Goal: Task Accomplishment & Management: Use online tool/utility

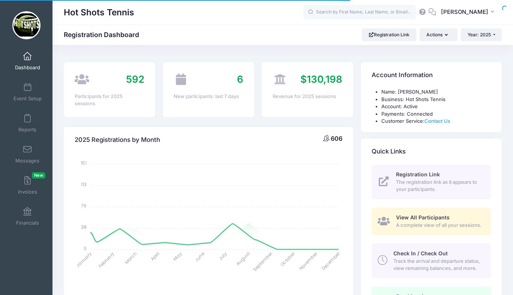
select select
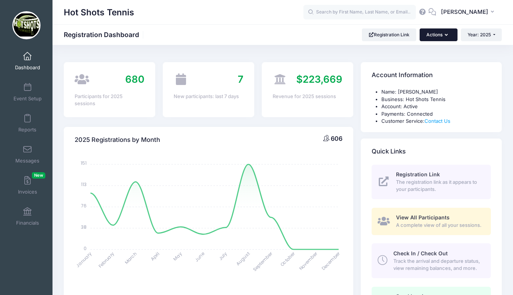
click at [431, 34] on button "Actions" at bounding box center [437, 34] width 37 height 13
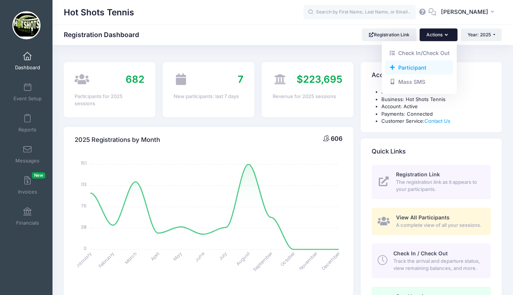
click at [416, 67] on link "Participant" at bounding box center [419, 67] width 68 height 14
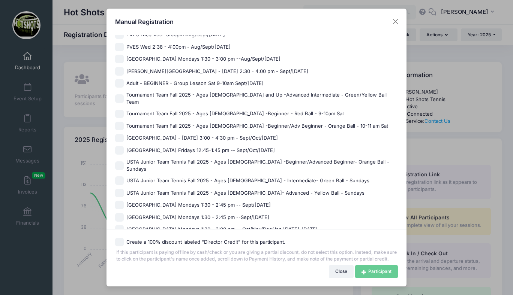
scroll to position [537, 0]
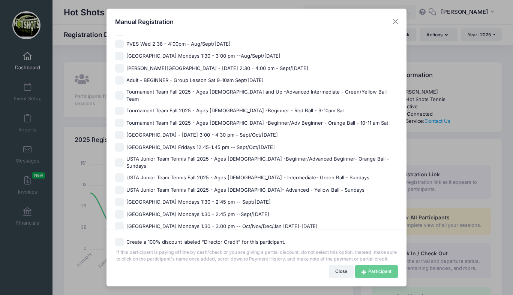
click at [182, 199] on span "[GEOGRAPHIC_DATA] Mondays 1:30 - 2:45 pm -- Sept/[DATE]" at bounding box center [198, 202] width 144 height 7
click at [124, 198] on input "[GEOGRAPHIC_DATA] Mondays 1:30 - 2:45 pm -- Sept/[DATE]" at bounding box center [119, 202] width 9 height 9
checkbox input "true"
click at [372, 274] on link "Participant" at bounding box center [376, 271] width 43 height 13
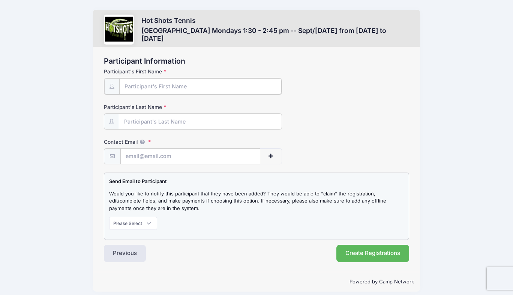
click at [190, 89] on input "Participant's First Name" at bounding box center [200, 86] width 162 height 16
type input "Vincent"
type input "Galvan"
click at [176, 155] on input "Contact Email" at bounding box center [190, 156] width 139 height 16
paste input "sanaya242@yahoo.com"
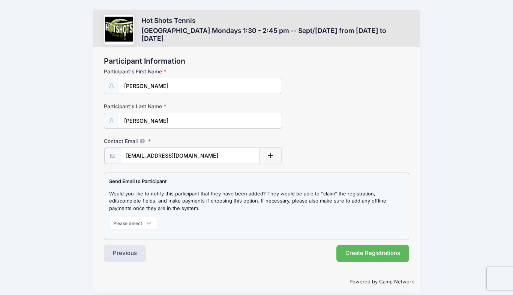
type input "sanaya242@yahoo.com"
click at [136, 223] on select "Please Select Don't Notify Notify" at bounding box center [133, 222] width 48 height 13
select select "1"
click at [109, 216] on select "Please Select Don't Notify Notify" at bounding box center [133, 222] width 48 height 13
click at [351, 251] on button "Create Registrations" at bounding box center [372, 252] width 73 height 17
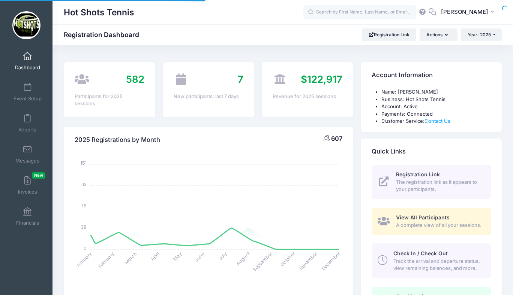
select select
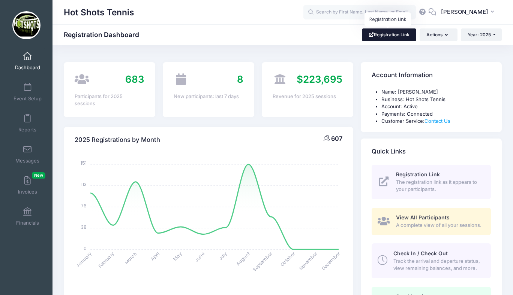
click at [392, 35] on link "Registration Link" at bounding box center [389, 34] width 54 height 13
click at [27, 122] on span at bounding box center [27, 119] width 0 height 8
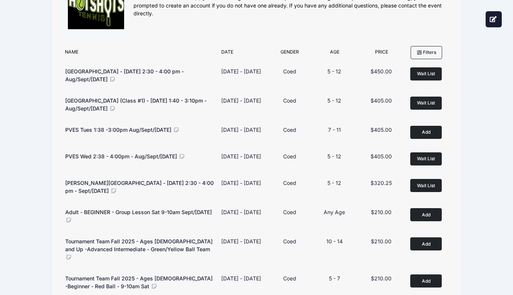
scroll to position [43, 0]
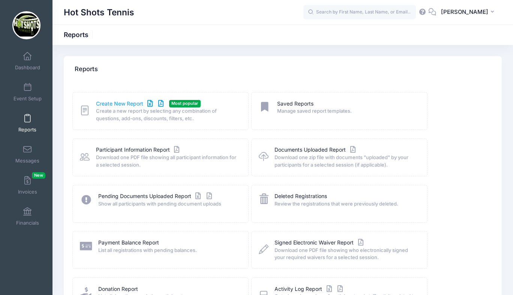
click at [113, 105] on link "Create New Report" at bounding box center [131, 104] width 70 height 8
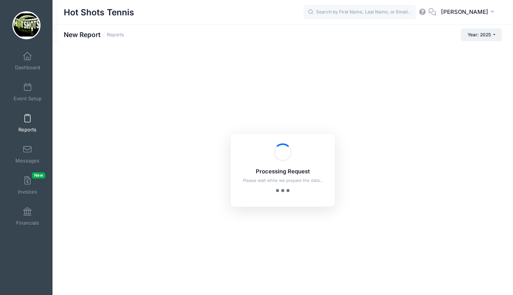
checkbox input "true"
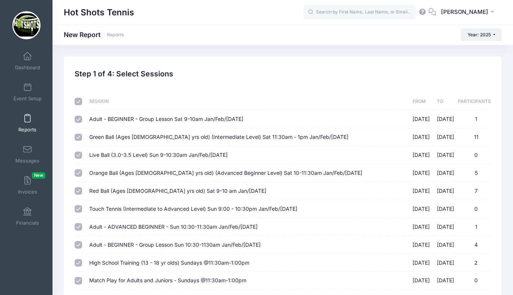
click at [79, 101] on input "checkbox" at bounding box center [78, 101] width 7 height 7
checkbox input "false"
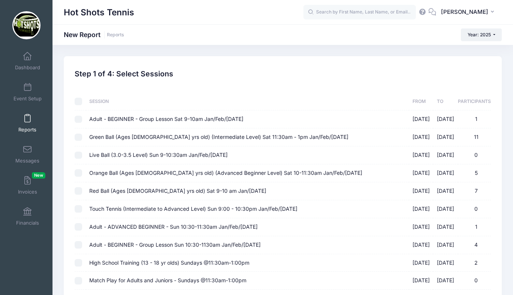
checkbox input "false"
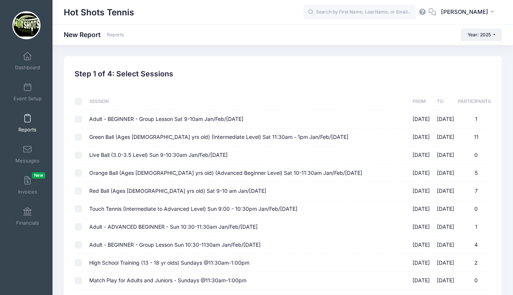
checkbox input "false"
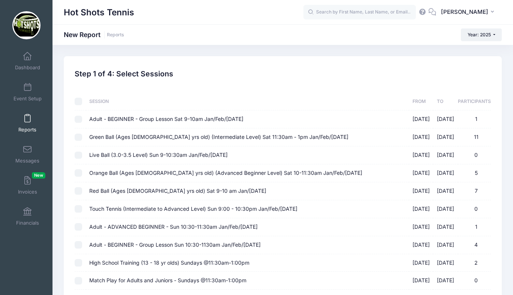
checkbox input "false"
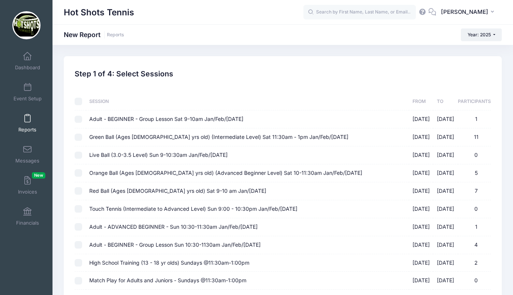
checkbox input "false"
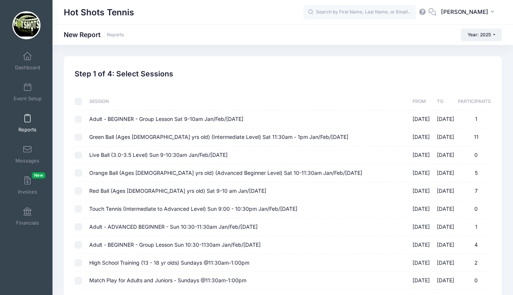
checkbox input "false"
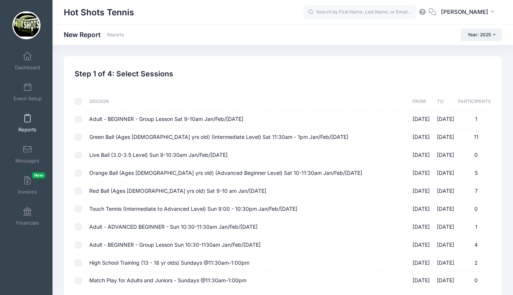
checkbox input "false"
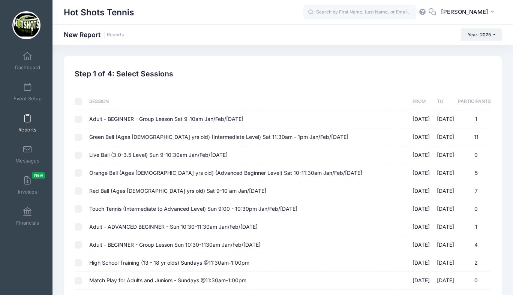
checkbox input "false"
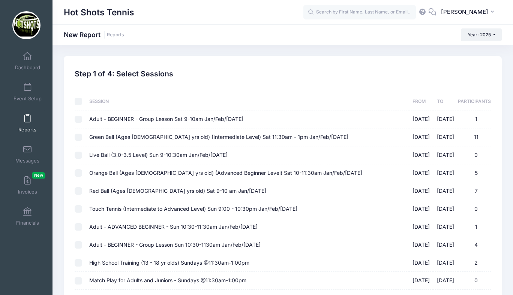
checkbox input "false"
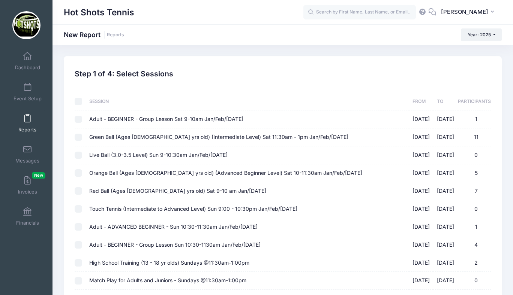
checkbox input "false"
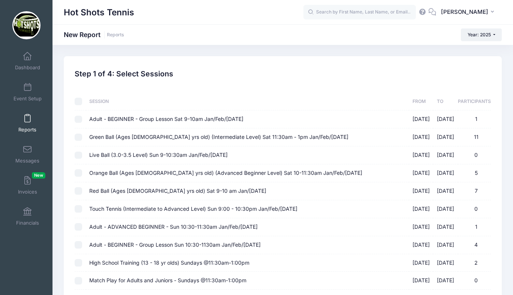
checkbox input "false"
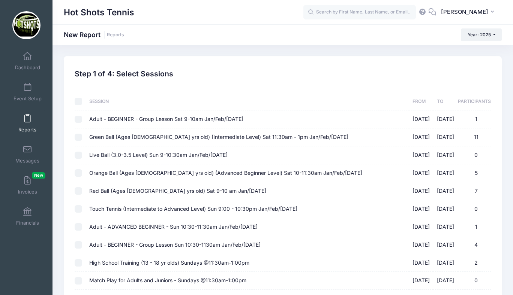
checkbox input "false"
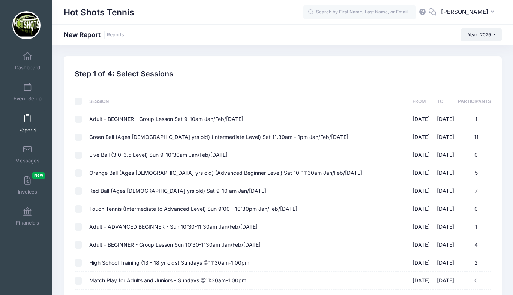
checkbox input "false"
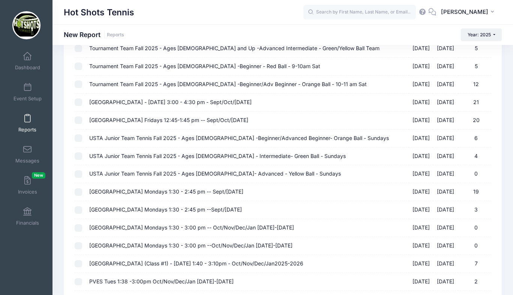
scroll to position [880, 0]
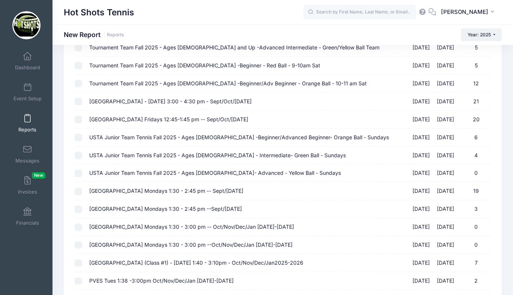
click at [183, 194] on span "[GEOGRAPHIC_DATA] Mondays 1:30 - 2:45 pm -- Sept/[DATE]" at bounding box center [166, 191] width 154 height 6
click at [82, 194] on input "[GEOGRAPHIC_DATA] Mondays 1:30 - 2:45 pm -- Sept/[DATE] [DATE] - [DATE] 19" at bounding box center [78, 191] width 7 height 7
checkbox input "true"
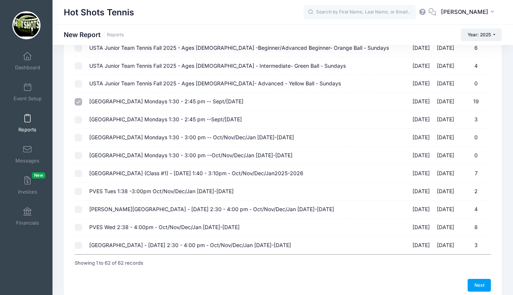
scroll to position [1005, 0]
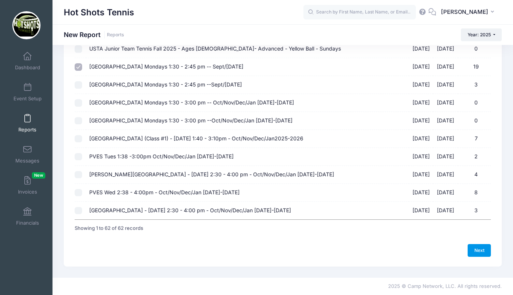
click at [475, 249] on link "Next" at bounding box center [478, 250] width 23 height 13
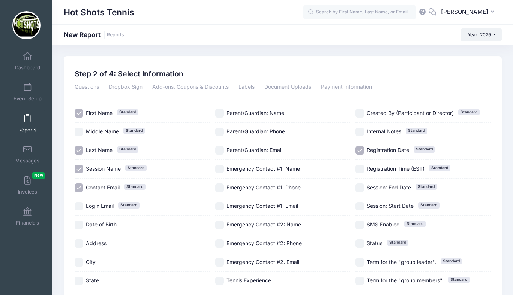
click at [79, 167] on input "Session Name Standard" at bounding box center [79, 169] width 9 height 9
checkbox input "false"
click at [218, 134] on input "Parent/Guardian: Phone" at bounding box center [219, 132] width 9 height 9
checkbox input "true"
click at [361, 149] on input "Registration Date Standard" at bounding box center [359, 150] width 9 height 9
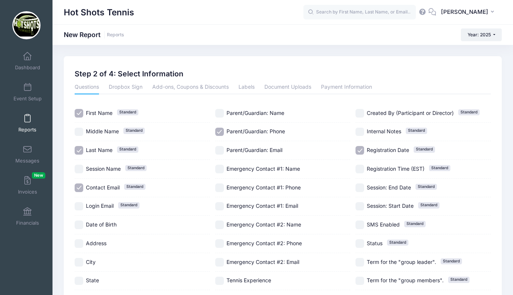
checkbox input "false"
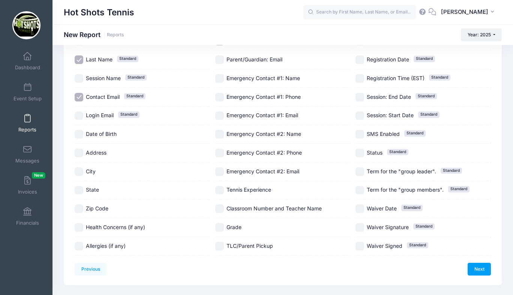
scroll to position [109, 0]
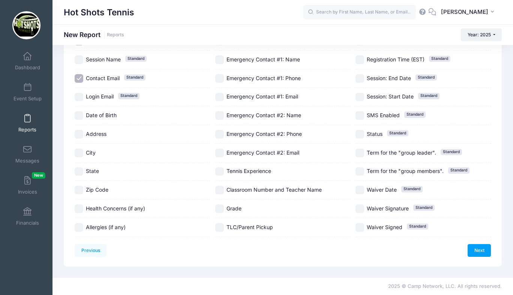
click at [79, 114] on input "Date of Birth" at bounding box center [79, 115] width 9 height 9
checkbox input "true"
click at [218, 207] on input "Grade" at bounding box center [219, 209] width 9 height 9
checkbox input "true"
click at [218, 226] on input "TLC/Parent Pickup" at bounding box center [219, 227] width 9 height 9
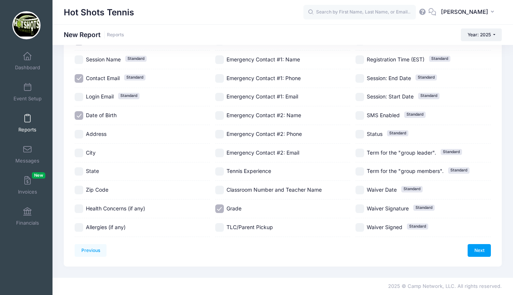
checkbox input "true"
click at [221, 187] on input "Classroom Number and Teacher Name" at bounding box center [219, 190] width 9 height 9
checkbox input "true"
click at [477, 249] on link "Next" at bounding box center [478, 250] width 23 height 13
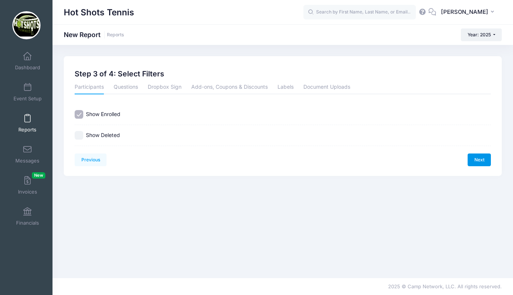
click at [480, 158] on link "Next" at bounding box center [478, 160] width 23 height 13
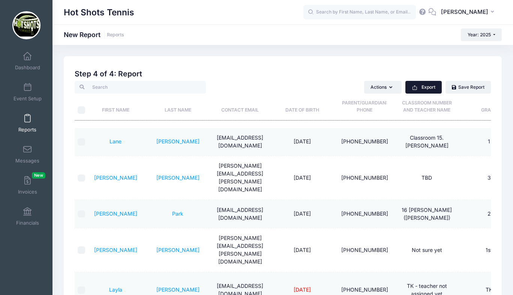
click at [417, 89] on icon "button" at bounding box center [414, 88] width 6 height 6
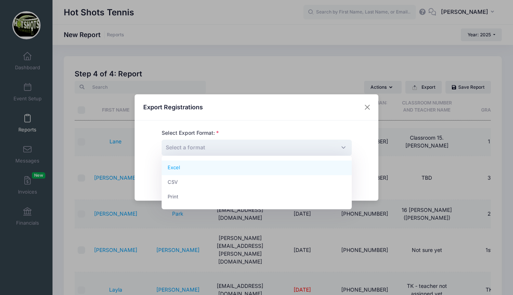
click at [327, 148] on span "Select a format" at bounding box center [256, 148] width 190 height 16
select select "excel"
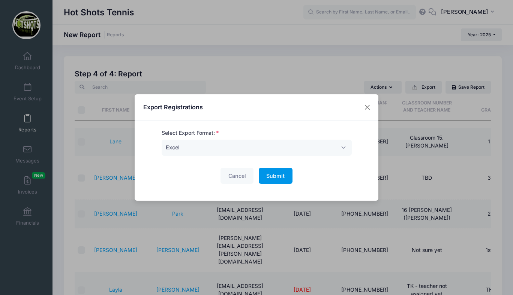
click at [280, 176] on span "Submit" at bounding box center [275, 176] width 18 height 6
